Goal: Check status

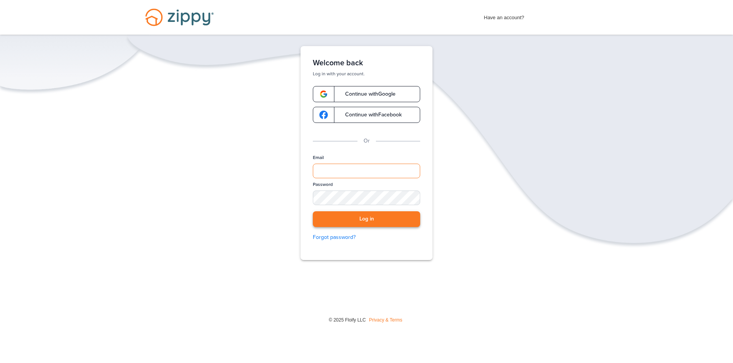
type input "**********"
click at [373, 224] on button "Log in" at bounding box center [366, 220] width 107 height 16
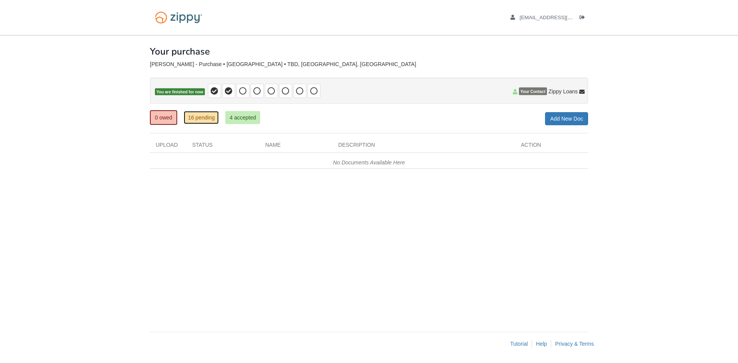
click at [201, 117] on link "16 pending" at bounding box center [201, 117] width 35 height 13
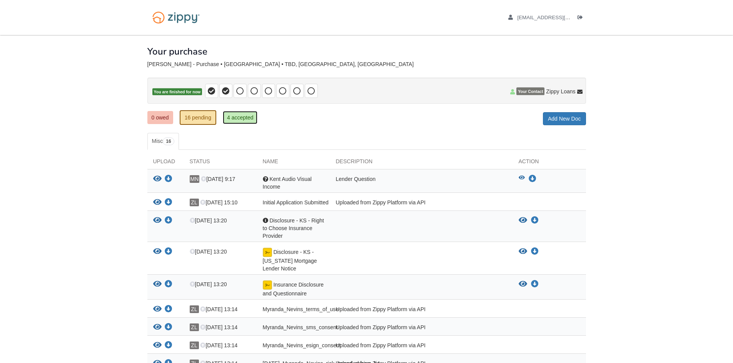
click at [249, 118] on link "4 accepted" at bounding box center [240, 117] width 35 height 13
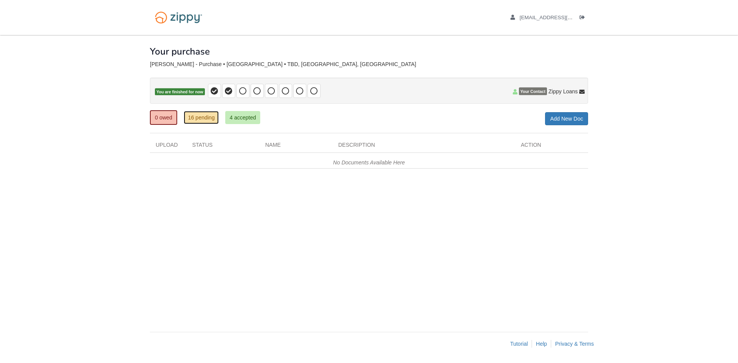
click at [201, 118] on link "16 pending" at bounding box center [201, 117] width 35 height 13
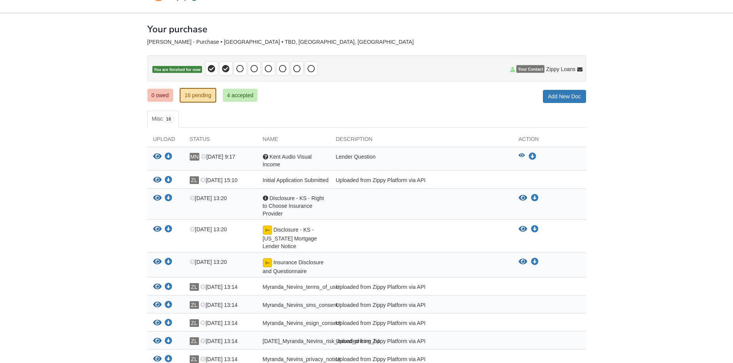
scroll to position [38, 0]
